Goal: Go to known website: Go to known website

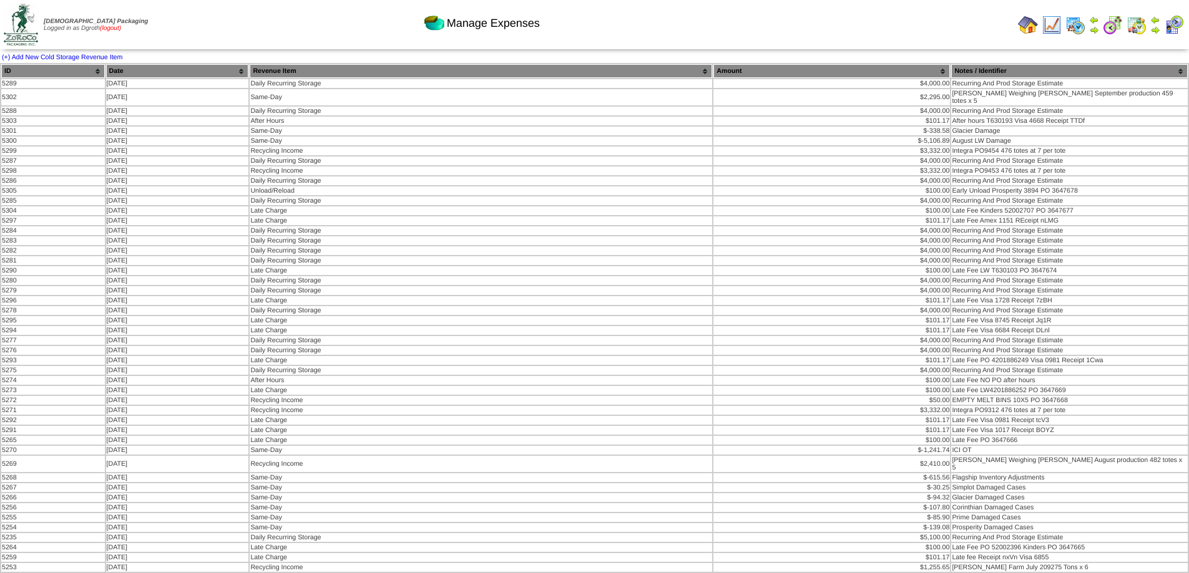
click at [121, 30] on link "(logout)" at bounding box center [110, 28] width 21 height 7
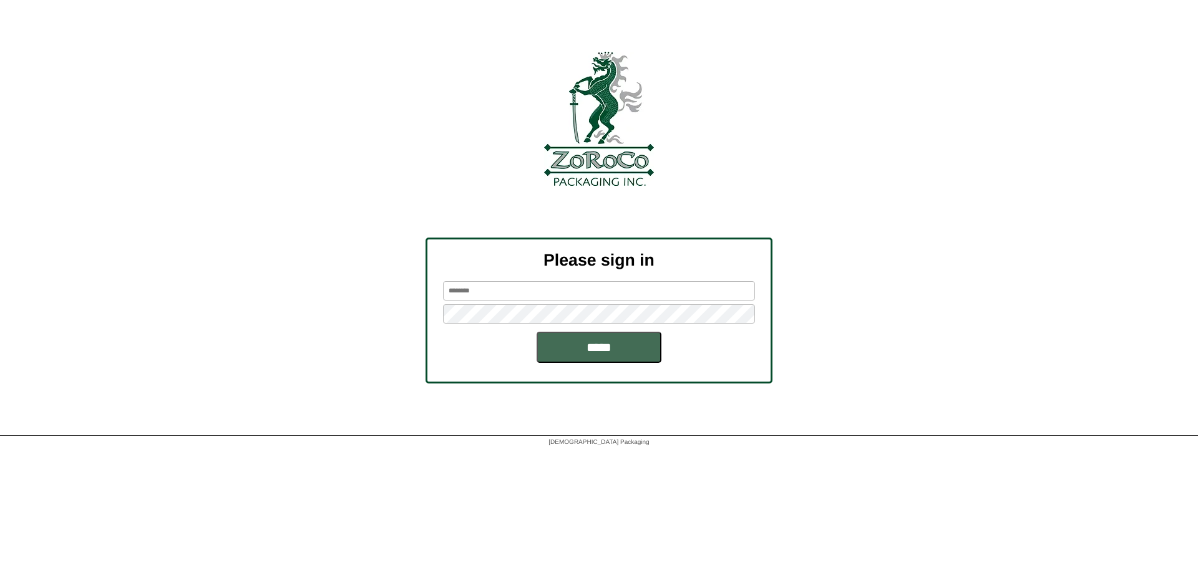
type input "******"
click at [605, 346] on input "*****" at bounding box center [599, 347] width 125 height 31
